Goal: Transaction & Acquisition: Purchase product/service

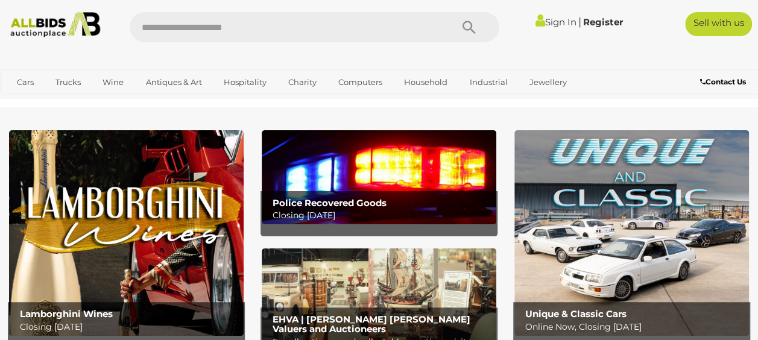
click at [356, 55] on div at bounding box center [379, 57] width 758 height 24
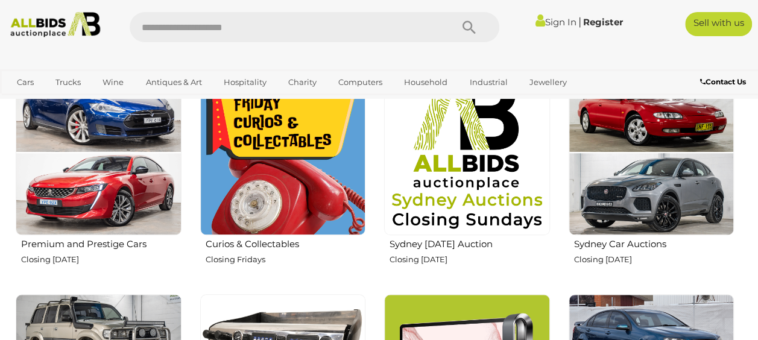
scroll to position [422, 0]
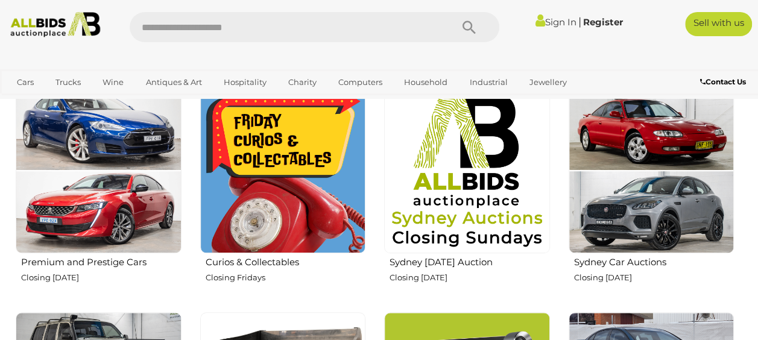
click at [257, 210] on img at bounding box center [283, 171] width 166 height 166
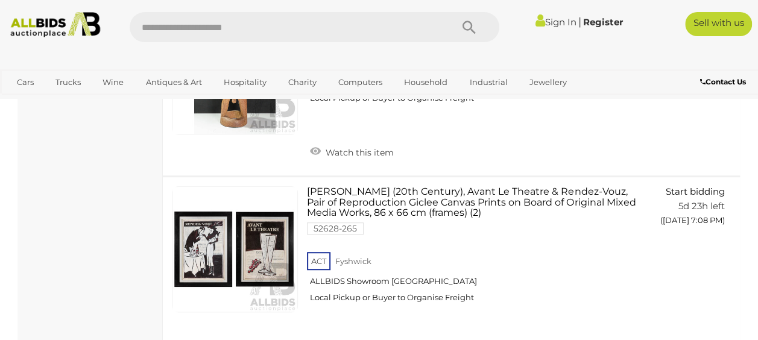
scroll to position [7055, 0]
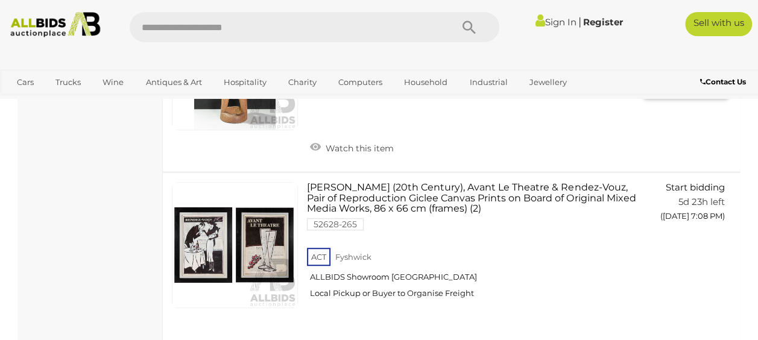
click at [230, 130] on link at bounding box center [235, 67] width 126 height 126
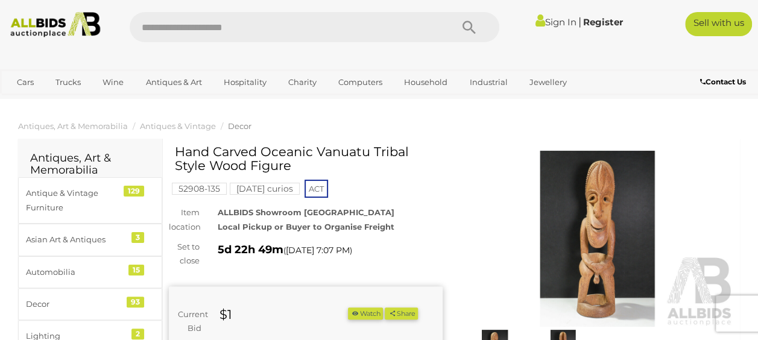
click at [604, 230] on img at bounding box center [598, 239] width 274 height 176
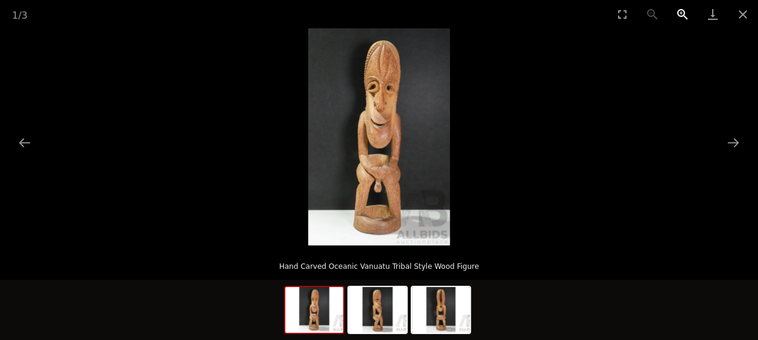
click at [682, 11] on button "Zoom in" at bounding box center [682, 14] width 30 height 28
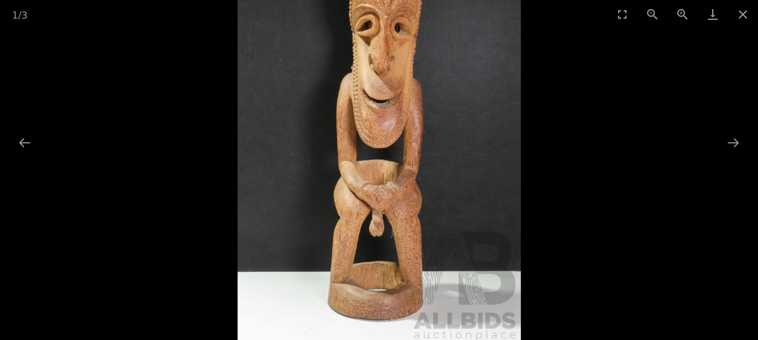
drag, startPoint x: 475, startPoint y: 74, endPoint x: 446, endPoint y: 75, distance: 29.0
click at [446, 76] on img at bounding box center [379, 125] width 283 height 434
click at [25, 144] on button "Previous slide" at bounding box center [24, 143] width 25 height 24
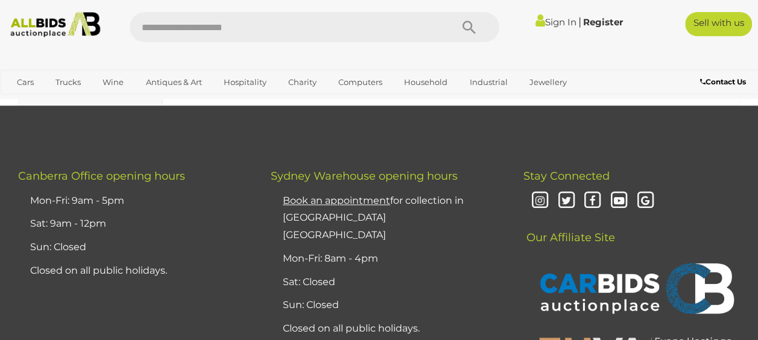
scroll to position [9708, 0]
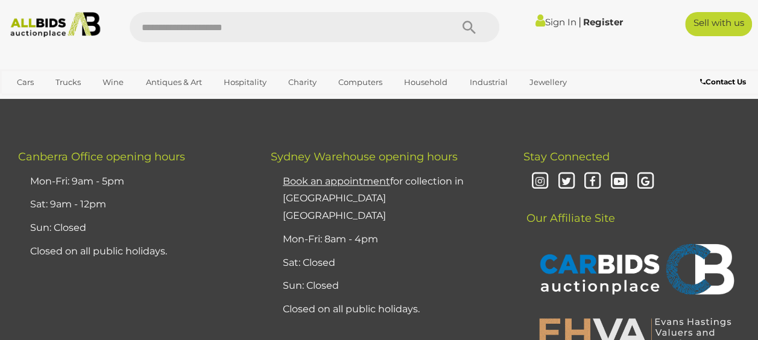
click at [249, 48] on link "2" at bounding box center [243, 36] width 24 height 24
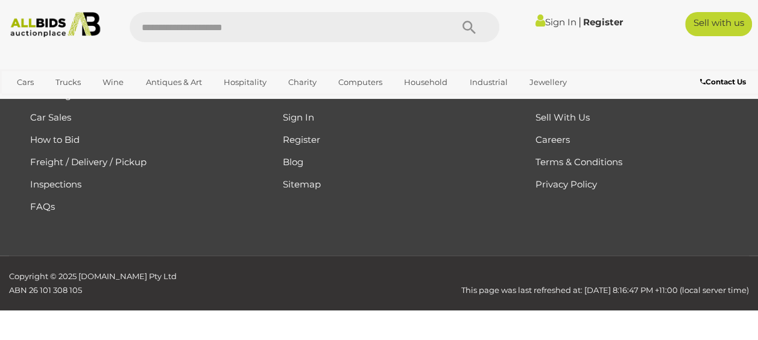
scroll to position [62, 0]
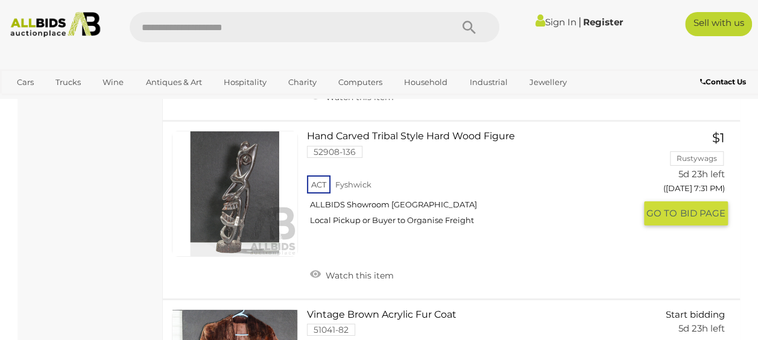
scroll to position [1991, 0]
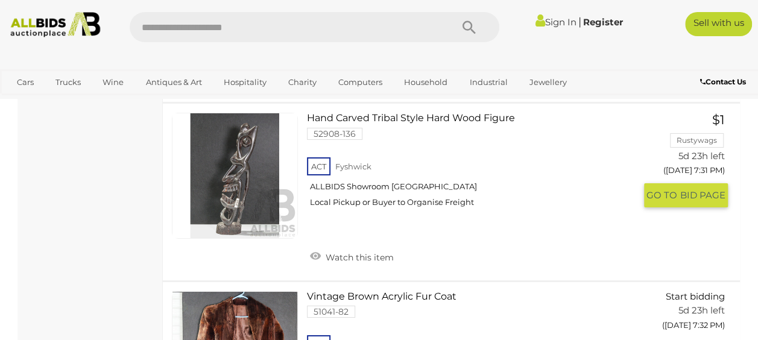
click at [245, 217] on link at bounding box center [235, 176] width 126 height 126
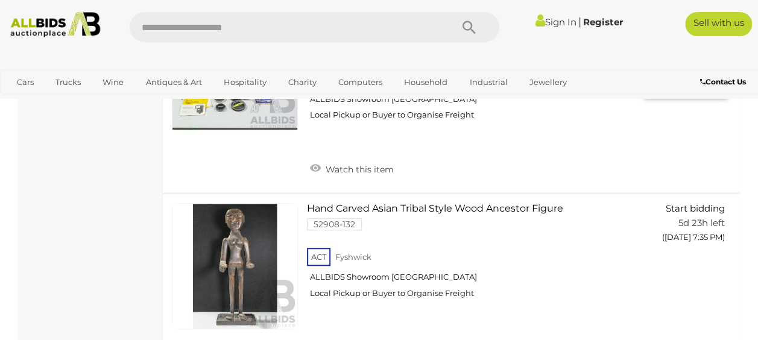
scroll to position [2713, 0]
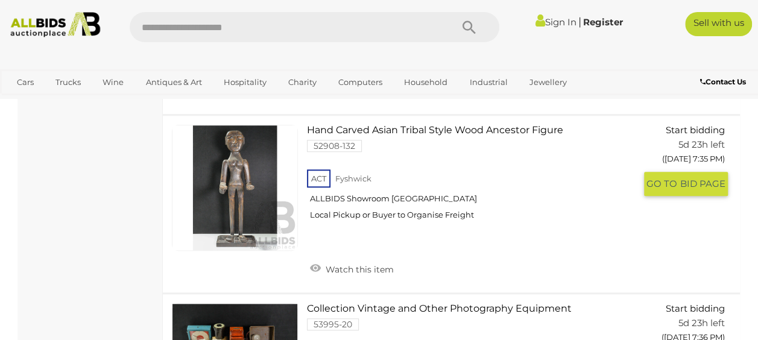
click at [235, 217] on link at bounding box center [235, 188] width 126 height 126
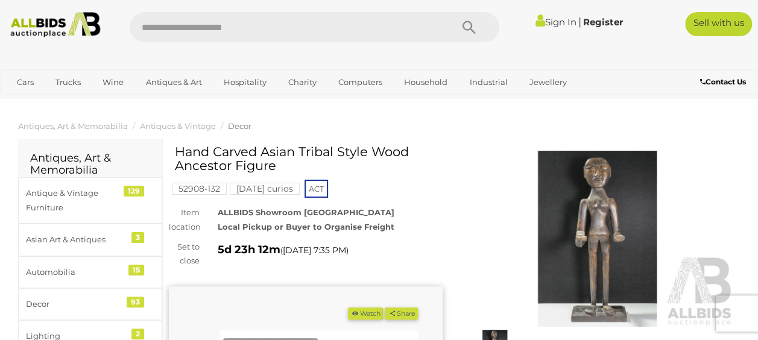
click at [601, 252] on img at bounding box center [598, 239] width 274 height 176
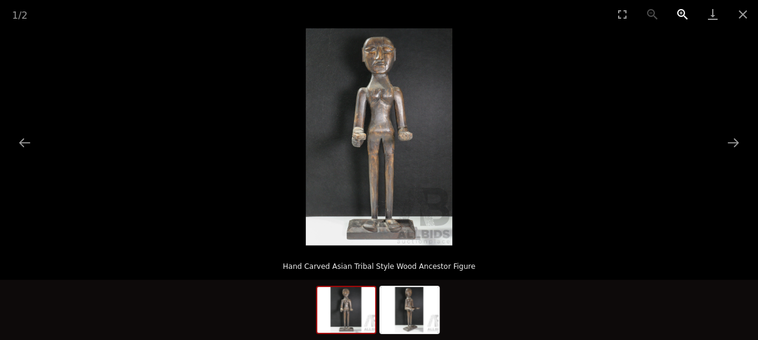
click at [679, 16] on button "Zoom in" at bounding box center [682, 14] width 30 height 28
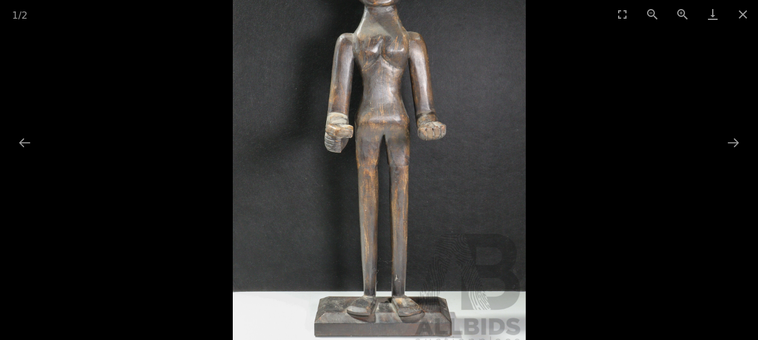
drag, startPoint x: 496, startPoint y: 89, endPoint x: 493, endPoint y: 78, distance: 11.1
click at [495, 83] on img at bounding box center [379, 132] width 294 height 434
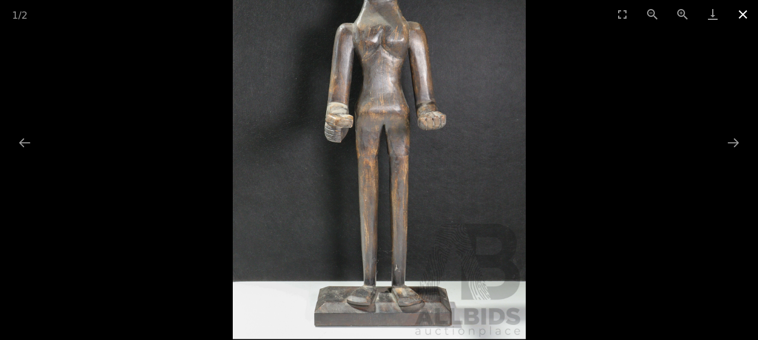
click at [743, 12] on button "Close gallery" at bounding box center [743, 14] width 30 height 28
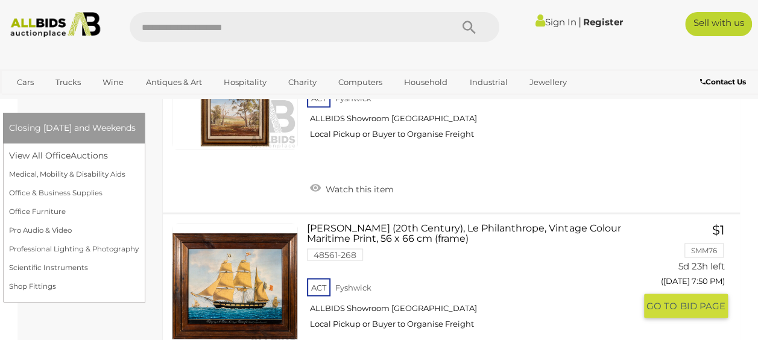
scroll to position [5634, 0]
